Goal: Task Accomplishment & Management: Complete application form

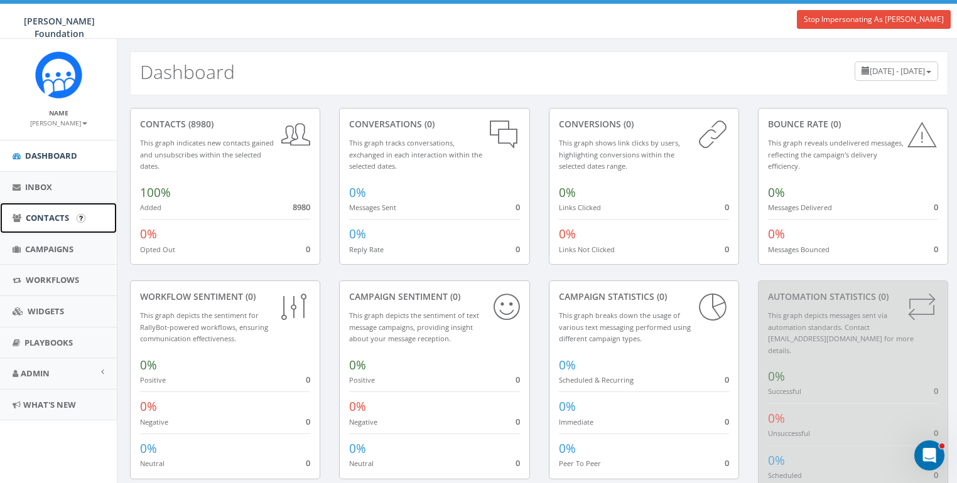
click at [41, 208] on link "Contacts" at bounding box center [58, 218] width 117 height 31
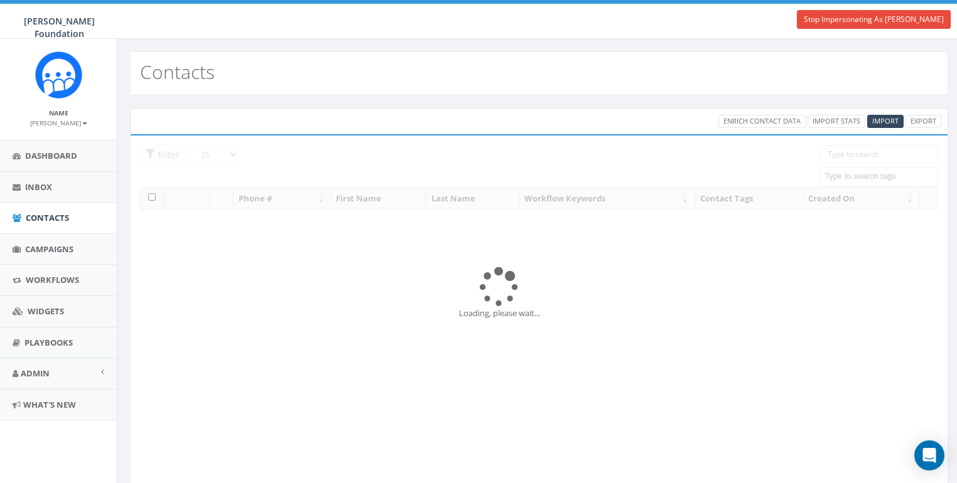
select select
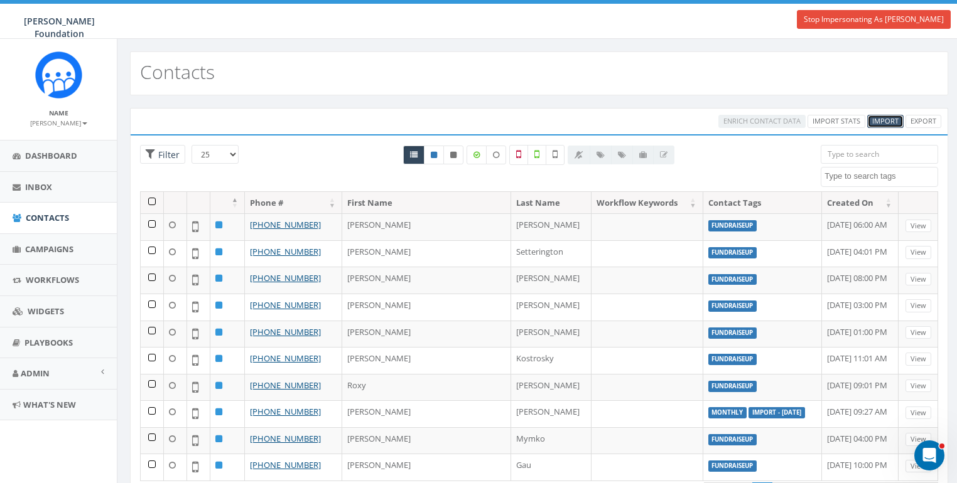
click at [878, 121] on span "Import" at bounding box center [885, 120] width 26 height 9
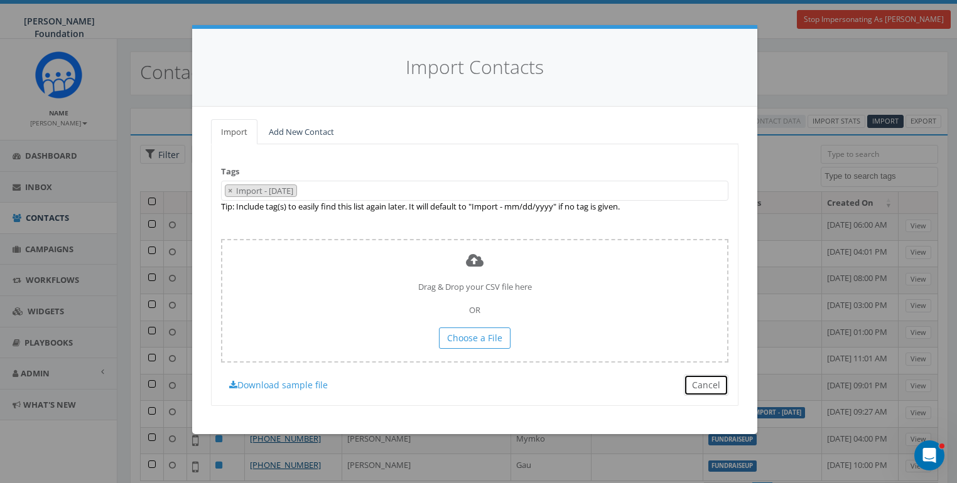
click at [699, 377] on button "Cancel" at bounding box center [705, 385] width 45 height 21
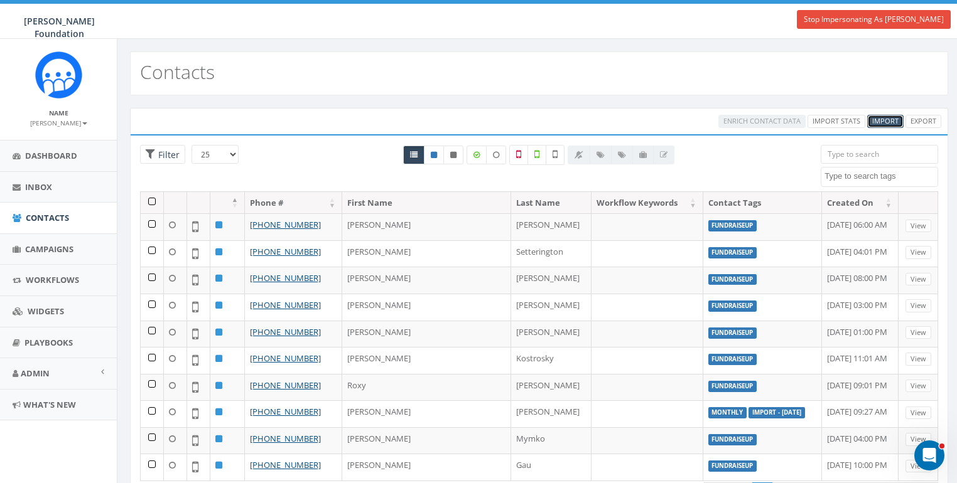
click at [874, 119] on span "Import" at bounding box center [885, 120] width 26 height 9
select select
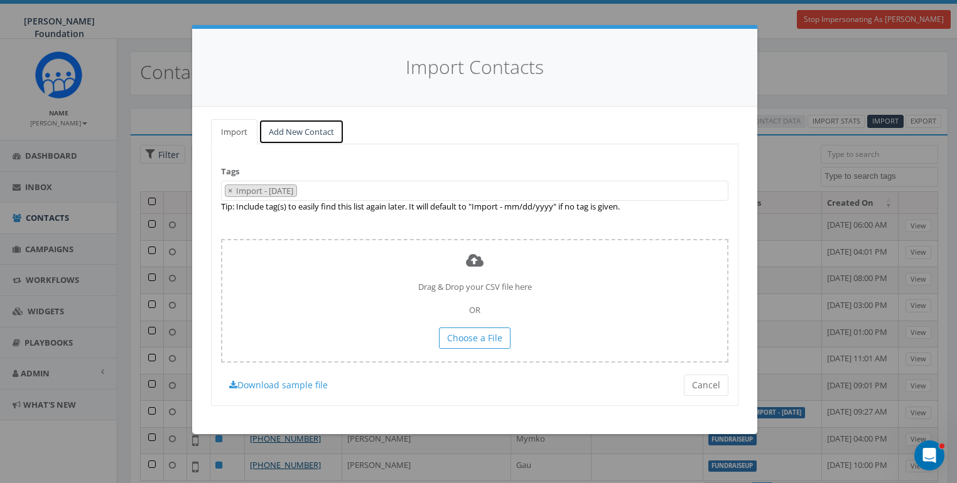
click at [308, 131] on link "Add New Contact" at bounding box center [301, 132] width 85 height 26
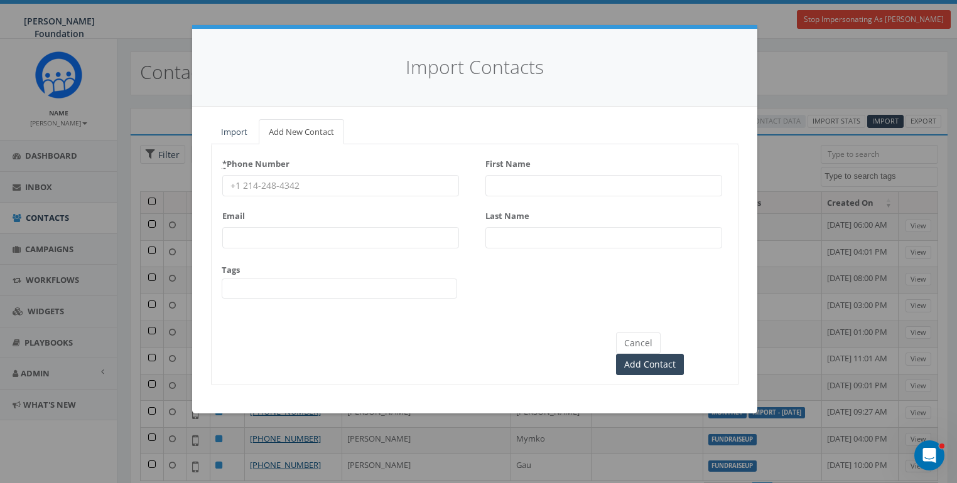
click at [257, 188] on input "* Phone Number" at bounding box center [340, 185] width 237 height 21
paste input "[PHONE_NUMBER]"
type input "[PHONE_NUMBER]"
drag, startPoint x: 499, startPoint y: 193, endPoint x: 510, endPoint y: 193, distance: 11.3
click at [499, 193] on input "First Name" at bounding box center [603, 185] width 237 height 21
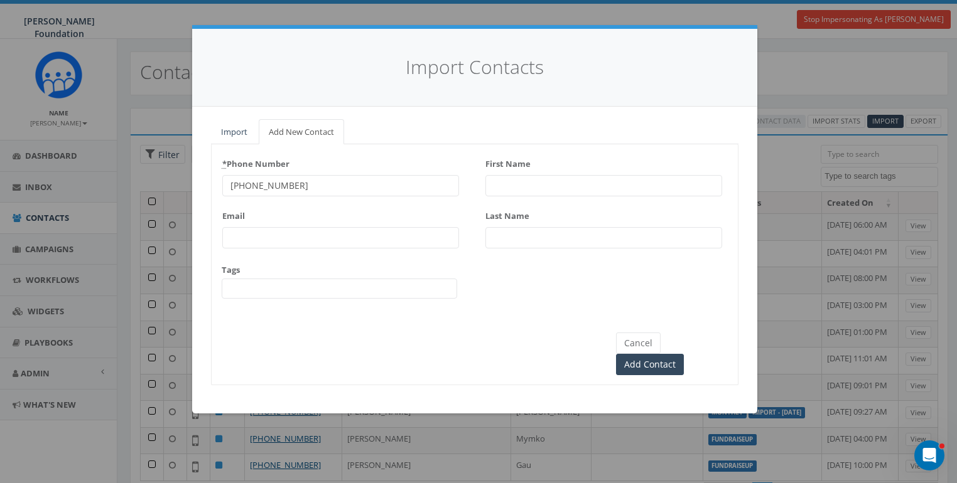
paste input "[PERSON_NAME]"
type input "[PERSON_NAME]"
click at [505, 243] on input "Last Name" at bounding box center [603, 237] width 237 height 21
paste input "Hope-[PERSON_NAME]"
type input "Hope-[PERSON_NAME]"
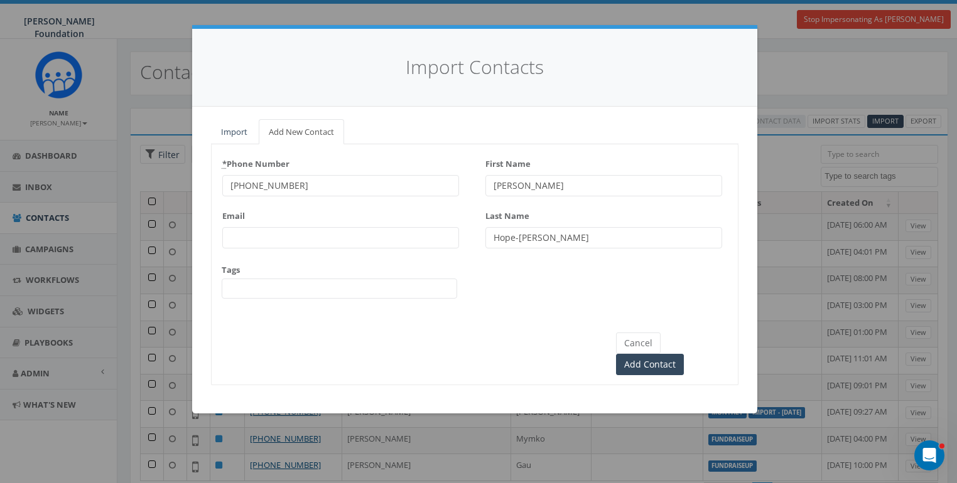
click at [273, 284] on span at bounding box center [339, 289] width 235 height 20
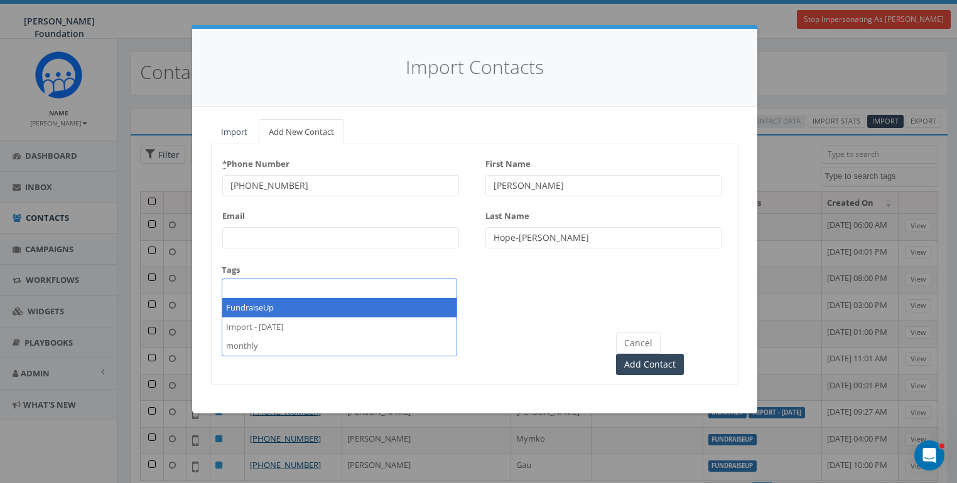
paste textarea "monthly"
type textarea "monthly"
select select "monthly"
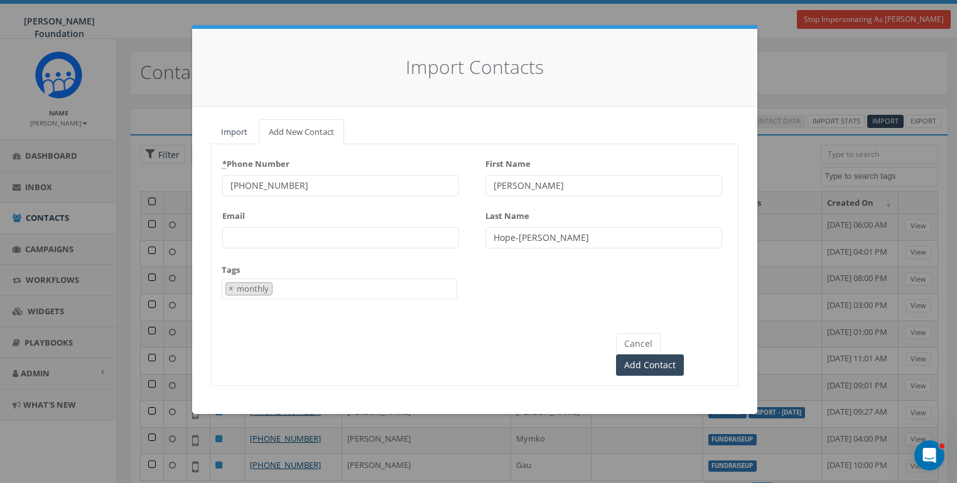
scroll to position [23, 0]
click at [505, 318] on div "Cancel Add Contact" at bounding box center [475, 343] width 526 height 66
click at [683, 355] on input "Add Contact" at bounding box center [650, 365] width 68 height 21
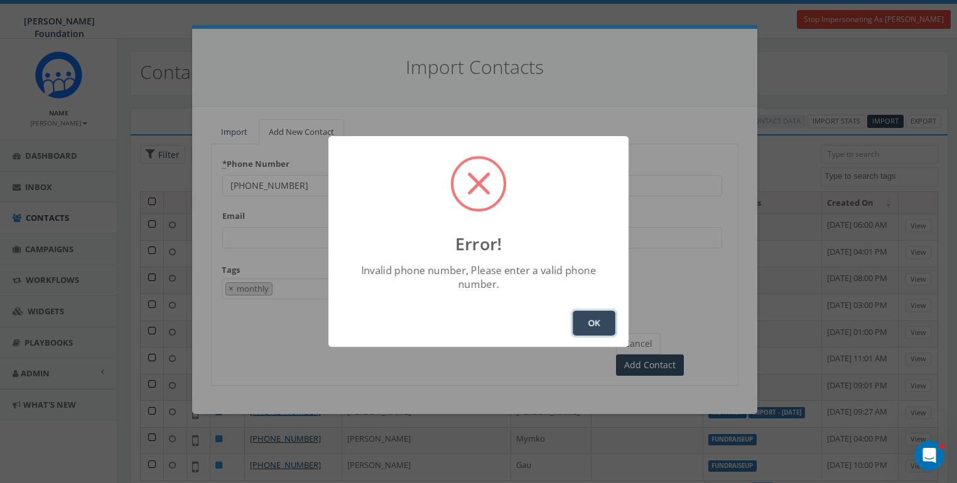
click at [592, 319] on button "OK" at bounding box center [593, 323] width 43 height 25
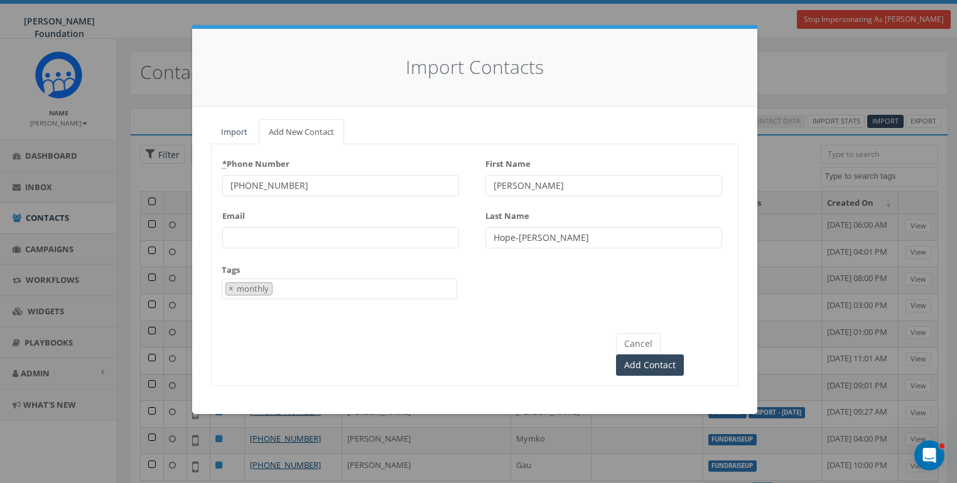
click at [316, 186] on input "[PHONE_NUMBER]" at bounding box center [340, 185] width 237 height 21
click at [234, 188] on input "[PHONE_NUMBER]" at bounding box center [340, 185] width 237 height 21
click at [636, 345] on button "Cancel" at bounding box center [638, 343] width 45 height 21
